Goal: Task Accomplishment & Management: Manage account settings

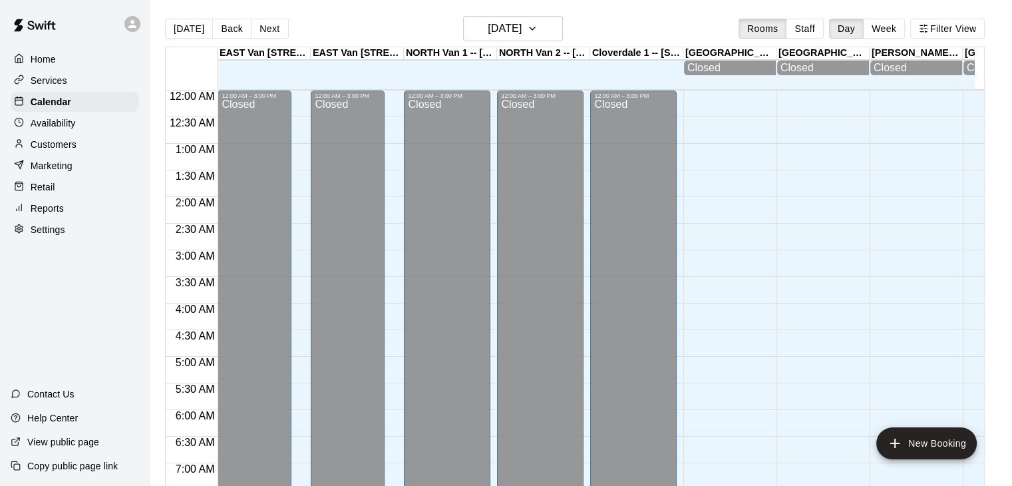
scroll to position [740, 0]
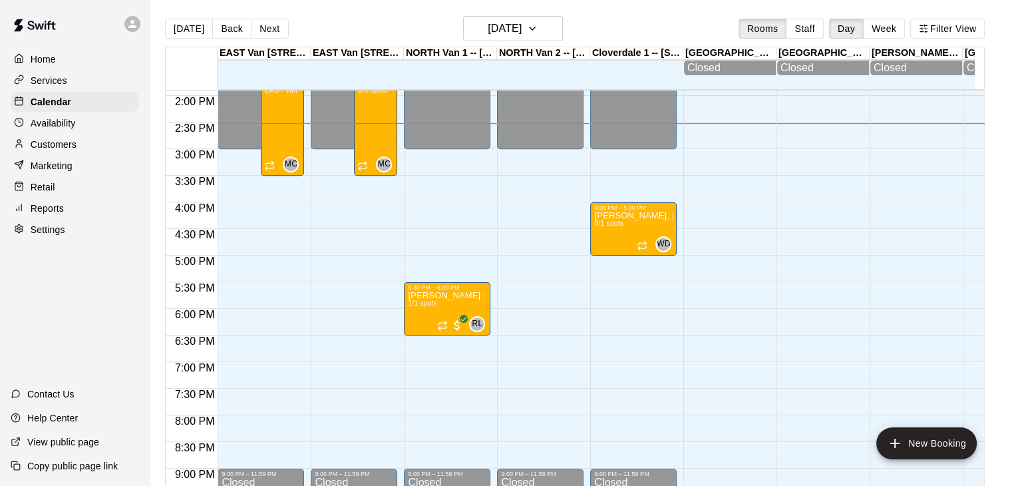
click at [82, 147] on div "Customers" at bounding box center [75, 144] width 128 height 20
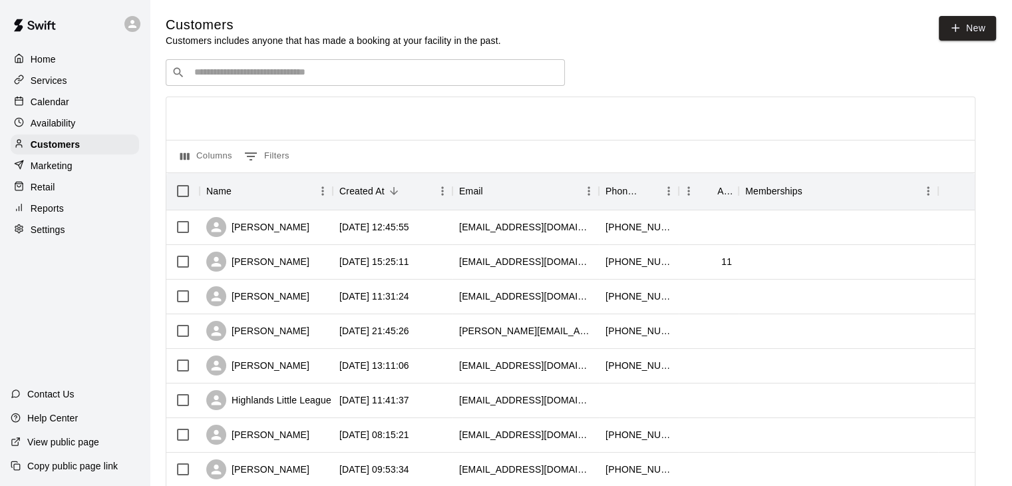
click at [324, 78] on input "Search customers by name or email" at bounding box center [374, 72] width 369 height 13
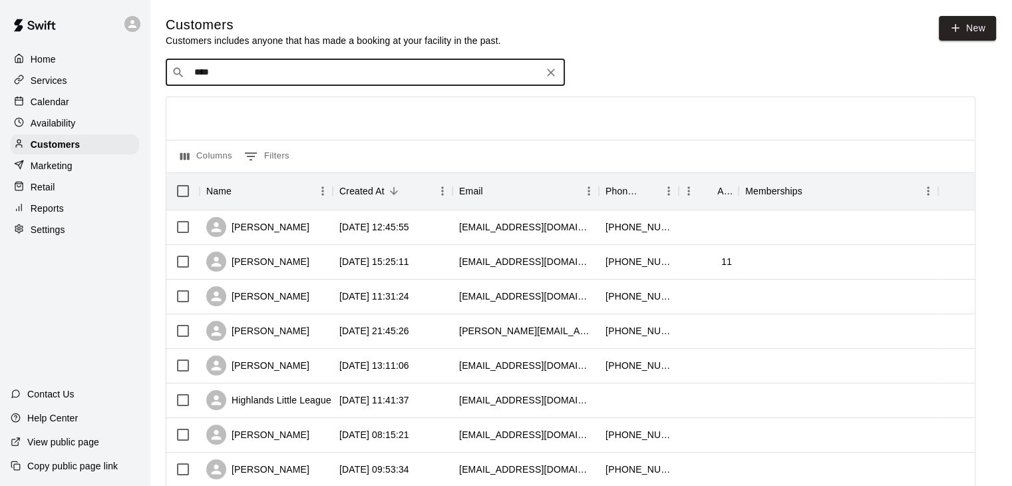
type input "*****"
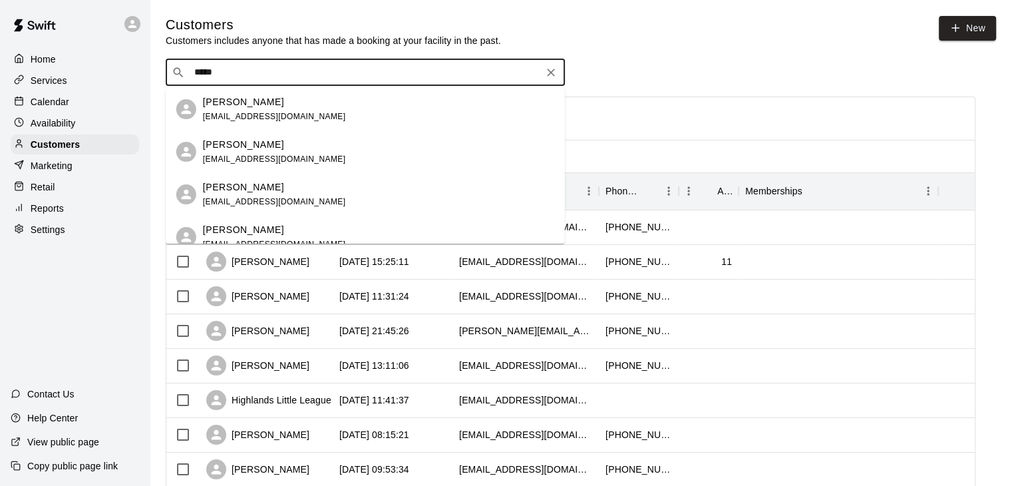
click at [289, 104] on div "[PERSON_NAME] [EMAIL_ADDRESS][PERSON_NAME][DOMAIN_NAME]" at bounding box center [378, 109] width 351 height 29
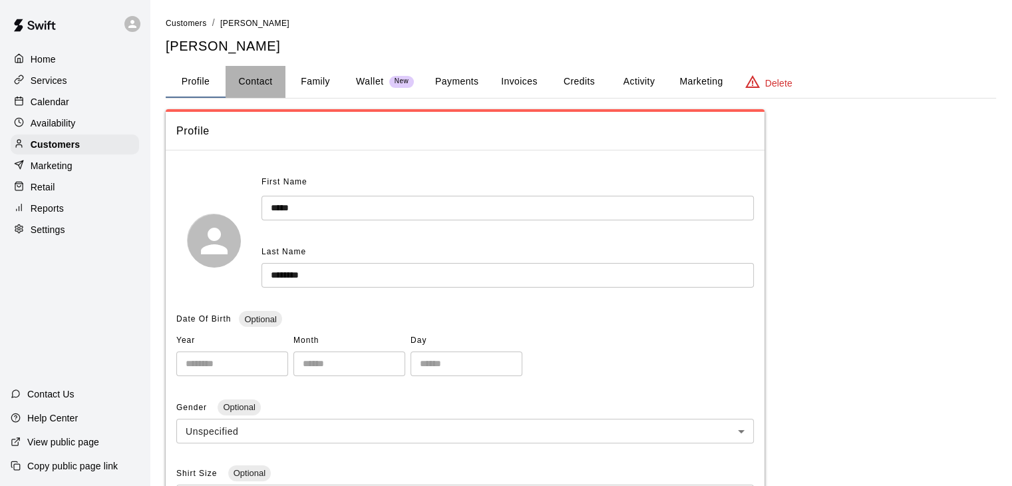
click at [260, 79] on button "Contact" at bounding box center [256, 82] width 60 height 32
select select "**"
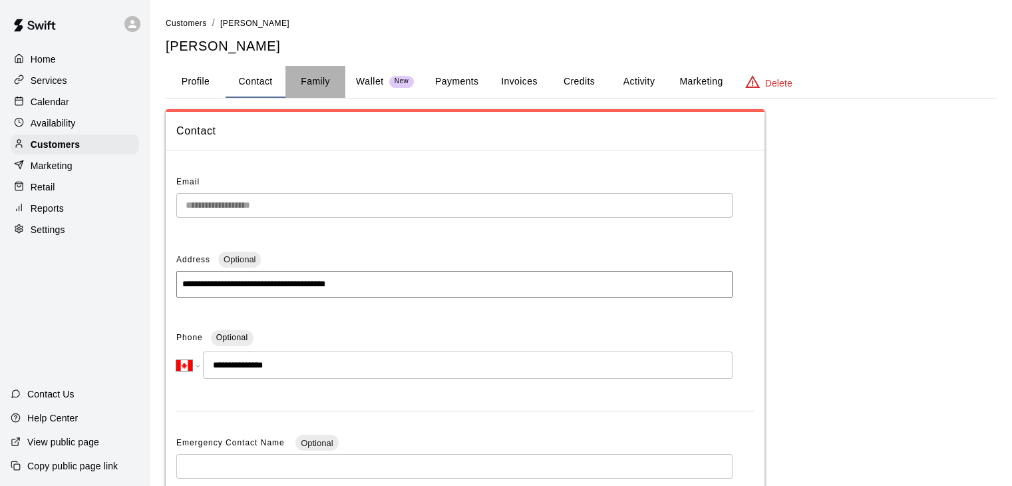
click at [317, 84] on button "Family" at bounding box center [315, 82] width 60 height 32
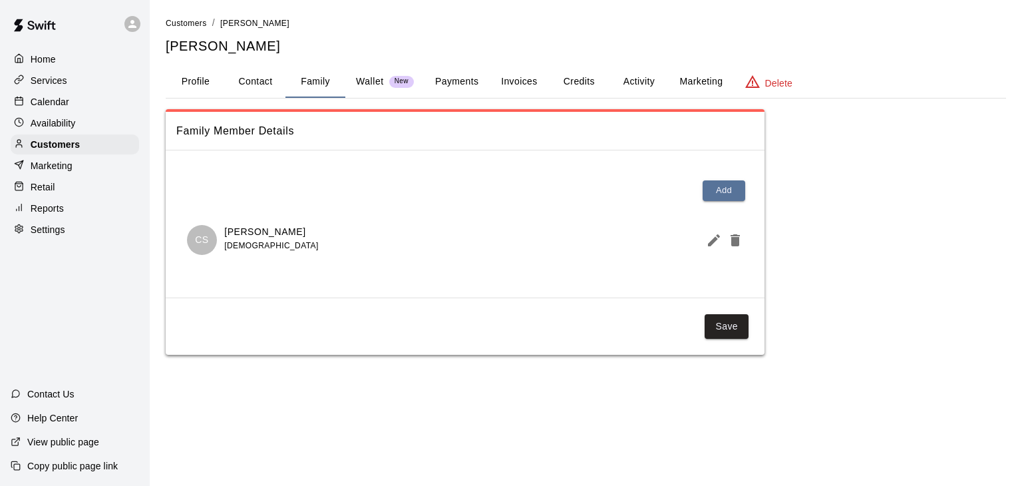
click at [189, 82] on button "Profile" at bounding box center [196, 82] width 60 height 32
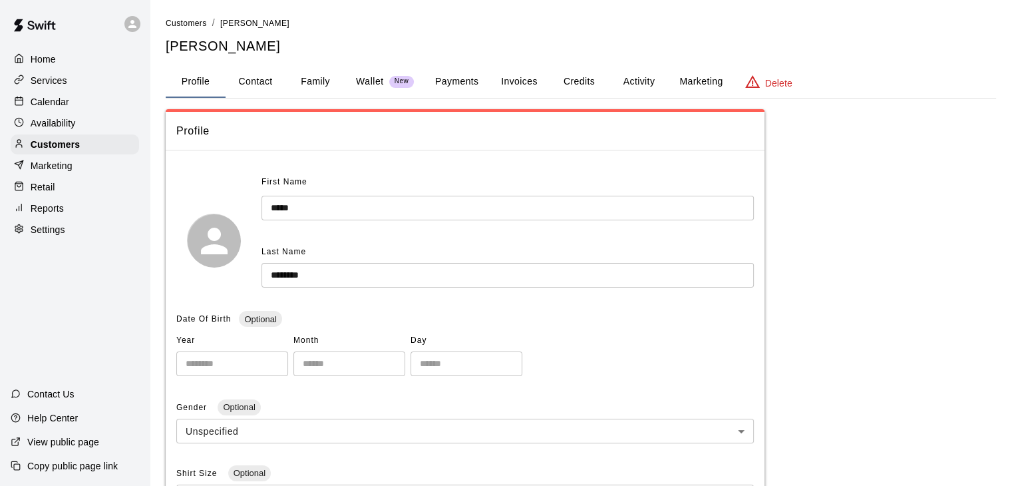
click at [75, 99] on div "Calendar" at bounding box center [75, 102] width 128 height 20
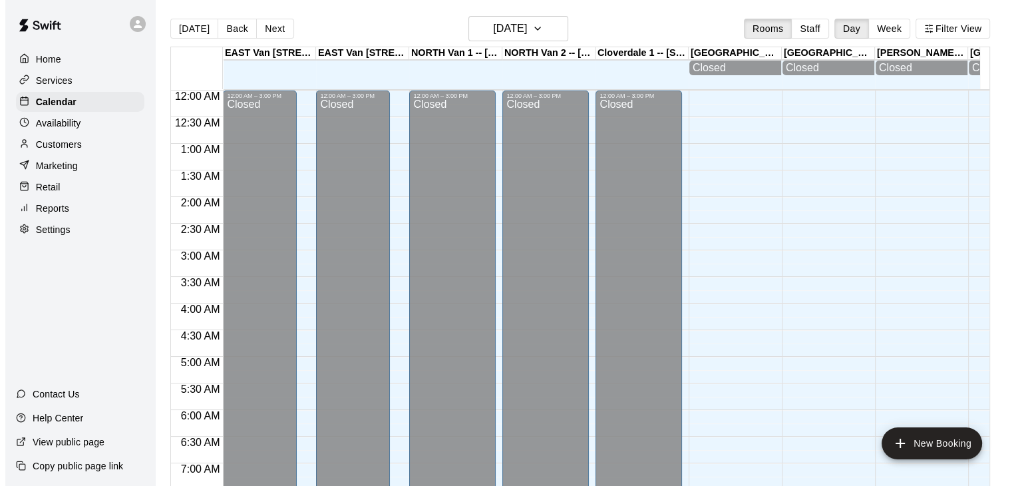
scroll to position [774, 0]
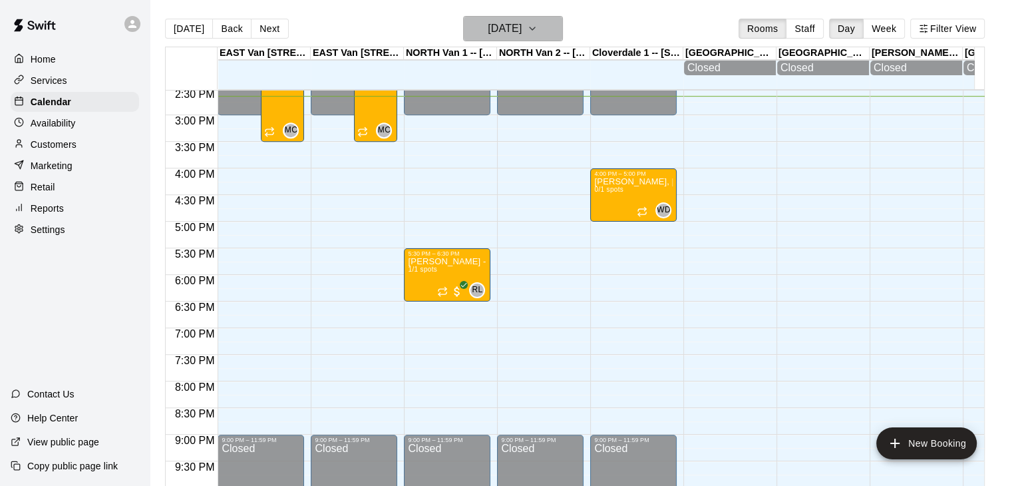
click at [538, 33] on icon "button" at bounding box center [532, 29] width 11 height 16
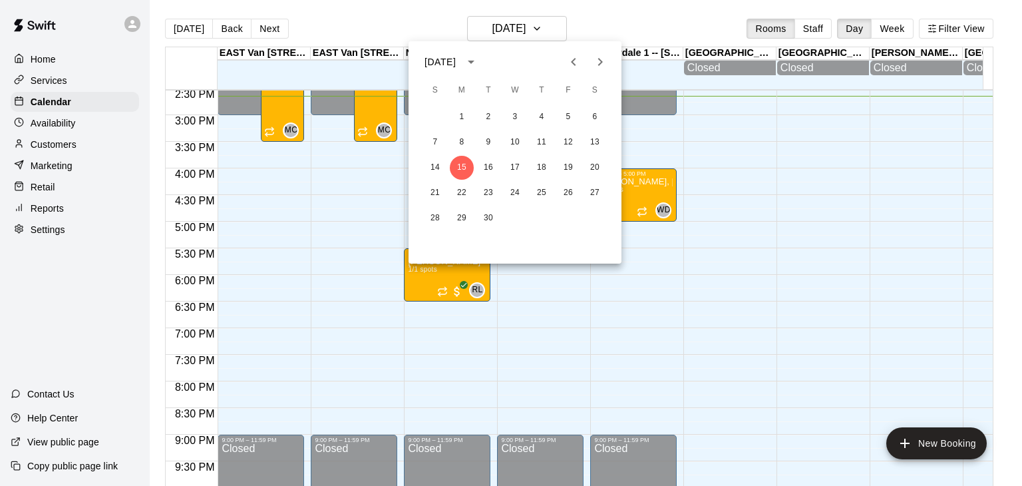
click at [602, 59] on icon "Next month" at bounding box center [600, 62] width 16 height 16
click at [575, 57] on icon "Previous month" at bounding box center [573, 62] width 16 height 16
